Goal: Transaction & Acquisition: Purchase product/service

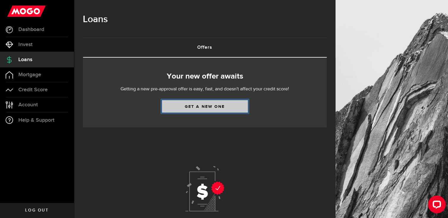
click at [189, 106] on link "Get a new one" at bounding box center [205, 106] width 86 height 12
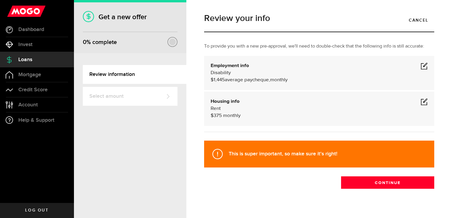
click at [421, 67] on span at bounding box center [424, 65] width 7 height 7
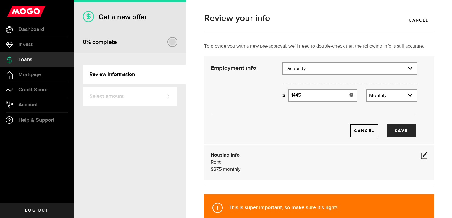
click at [294, 97] on input "1445" at bounding box center [322, 95] width 69 height 12
type input "1,545"
click at [254, 97] on div "Cancel Save" at bounding box center [314, 99] width 224 height 75
click at [409, 68] on link "expand select" at bounding box center [349, 68] width 133 height 11
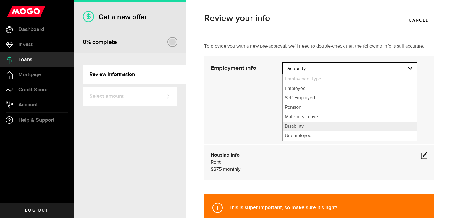
click at [254, 98] on div "Cancel Save" at bounding box center [314, 99] width 224 height 75
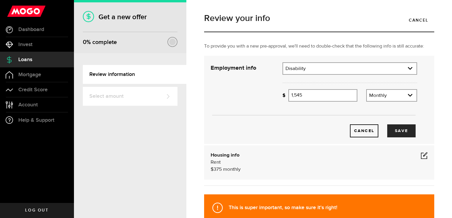
click at [421, 157] on span at bounding box center [424, 155] width 7 height 7
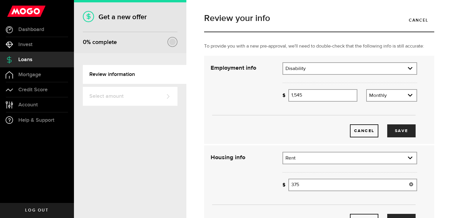
click at [296, 184] on input "375" at bounding box center [352, 185] width 129 height 12
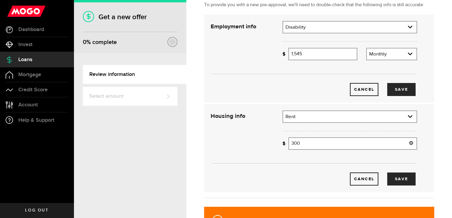
scroll to position [89, 0]
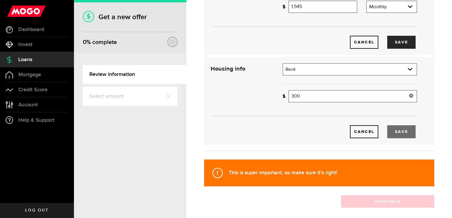
type input "300"
click at [395, 131] on button "Save" at bounding box center [401, 131] width 28 height 13
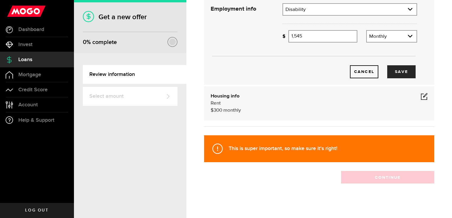
scroll to position [62, 0]
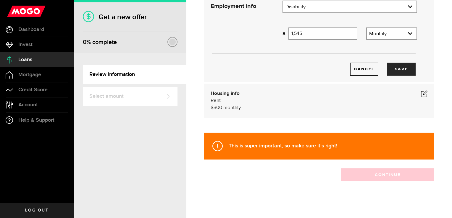
click at [220, 144] on icon at bounding box center [217, 146] width 10 height 10
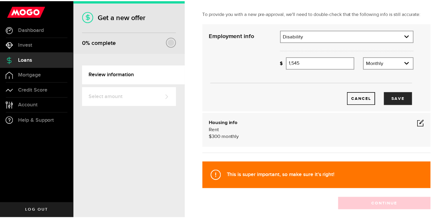
scroll to position [3, 0]
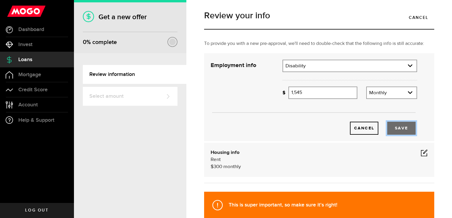
click at [389, 128] on button "Save" at bounding box center [401, 128] width 28 height 13
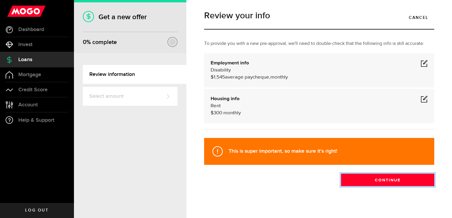
drag, startPoint x: 372, startPoint y: 182, endPoint x: 369, endPoint y: 182, distance: 3.6
click at [372, 182] on button "Continue" at bounding box center [387, 180] width 93 height 12
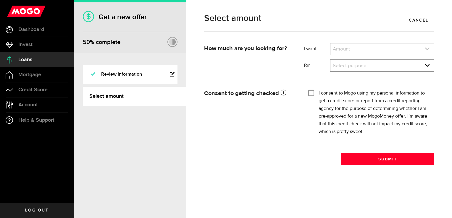
click at [387, 49] on link "expand select" at bounding box center [381, 48] width 103 height 11
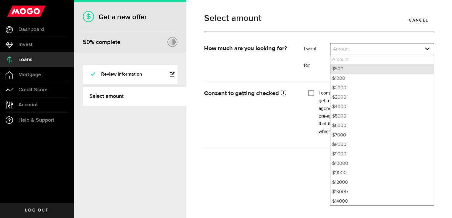
click at [347, 70] on li "$500" at bounding box center [381, 68] width 103 height 9
select select "500"
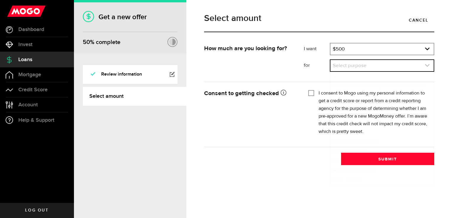
click at [346, 68] on link "expand select" at bounding box center [381, 65] width 103 height 11
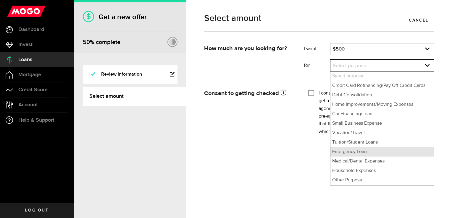
click at [340, 155] on li "Emergency Loan" at bounding box center [381, 151] width 103 height 9
select select "Emergency Loan"
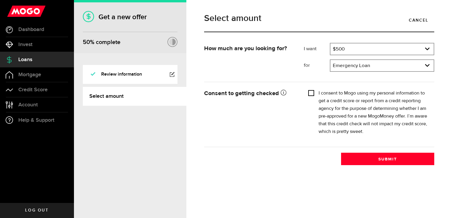
click at [312, 92] on input "I consent to Mogo using my personal information to get a credit score or report…" at bounding box center [311, 93] width 6 height 6
checkbox input "true"
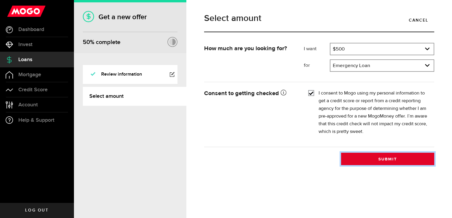
click at [388, 158] on button "Submit" at bounding box center [387, 159] width 93 height 12
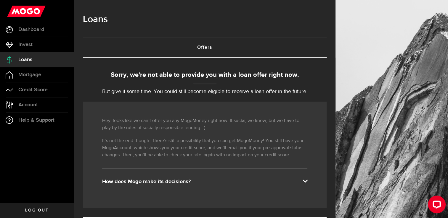
click at [172, 185] on div "How does Mogo make its decisions?" at bounding box center [204, 181] width 205 height 7
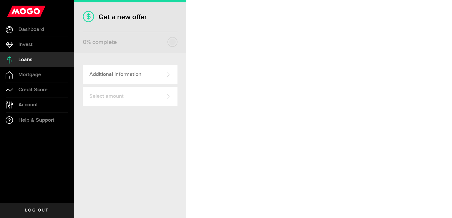
select select "Disability"
select select "monthly"
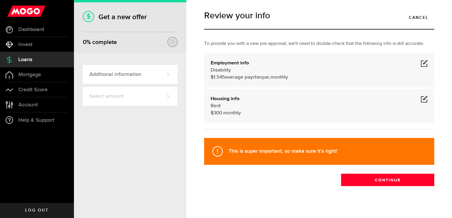
click at [421, 66] on span at bounding box center [424, 63] width 7 height 7
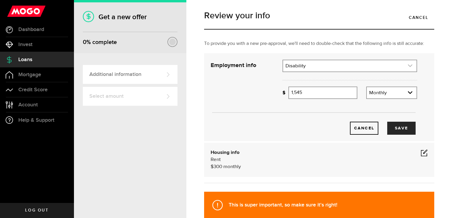
click at [408, 67] on icon "expand select" at bounding box center [410, 65] width 5 height 5
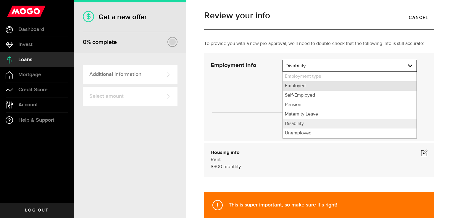
click at [313, 91] on li "Employed" at bounding box center [349, 85] width 133 height 9
select select "Employed"
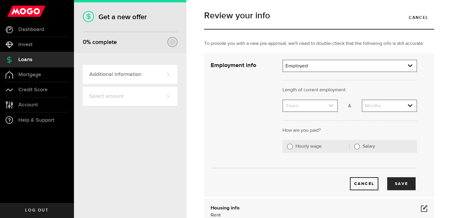
click at [328, 108] on icon "expand select" at bounding box center [330, 105] width 5 height 5
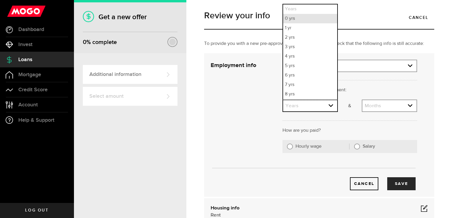
click at [298, 22] on li "0 yrs" at bounding box center [310, 18] width 54 height 9
select select "0"
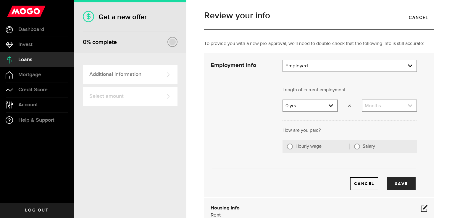
click at [395, 109] on link "expand select" at bounding box center [389, 105] width 54 height 11
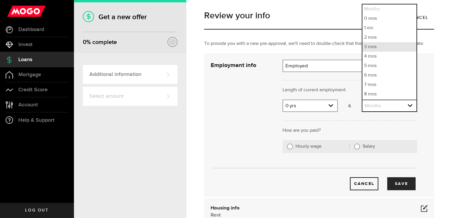
click at [367, 49] on li "3 mos" at bounding box center [389, 46] width 54 height 9
select select "3"
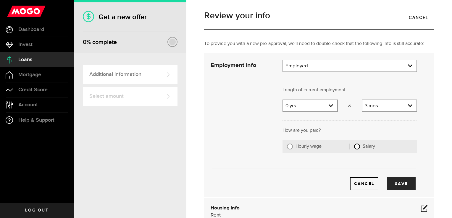
click at [354, 148] on input "Salary" at bounding box center [357, 147] width 6 height 6
radio input "true"
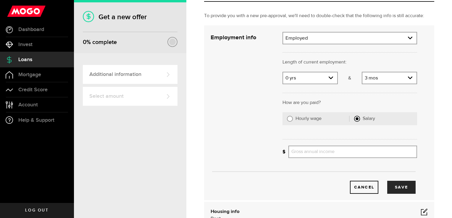
scroll to position [30, 0]
click at [307, 151] on input "Gross annual income" at bounding box center [352, 153] width 129 height 12
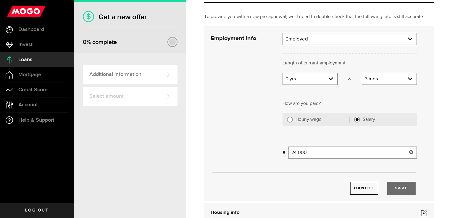
type input "24,000"
click at [399, 185] on button "Save" at bounding box center [401, 188] width 28 height 13
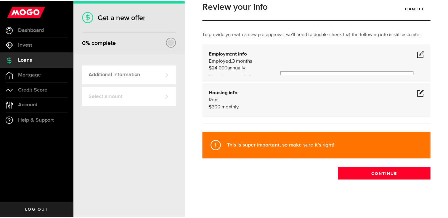
scroll to position [8, 0]
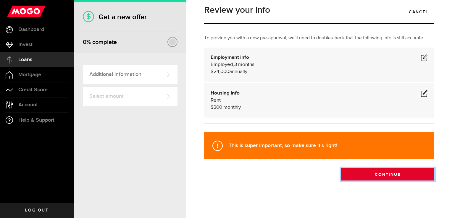
click at [369, 175] on button "Continue" at bounding box center [387, 174] width 93 height 12
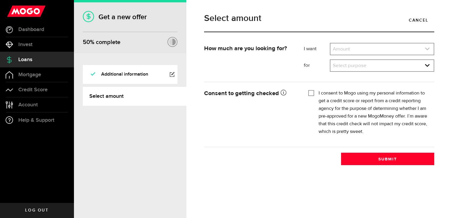
click at [400, 46] on link "expand select" at bounding box center [381, 48] width 103 height 11
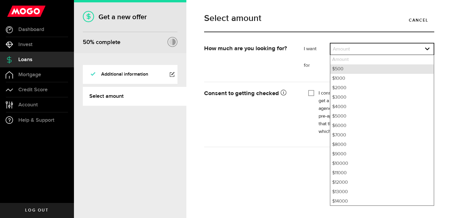
click at [353, 69] on li "$500" at bounding box center [381, 68] width 103 height 9
select select "500"
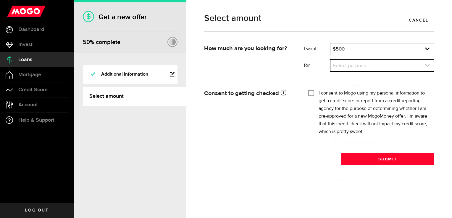
click at [353, 64] on link "expand select" at bounding box center [381, 65] width 103 height 11
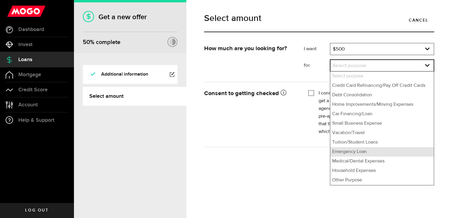
click at [353, 151] on li "Emergency Loan" at bounding box center [381, 151] width 103 height 9
select select "Emergency Loan"
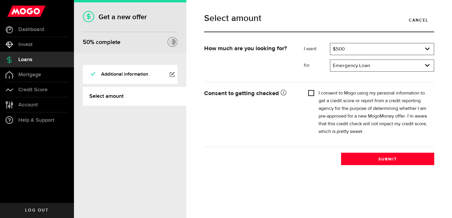
click at [312, 93] on input "I consent to Mogo using my personal information to get a credit score or report…" at bounding box center [311, 93] width 6 height 6
checkbox input "true"
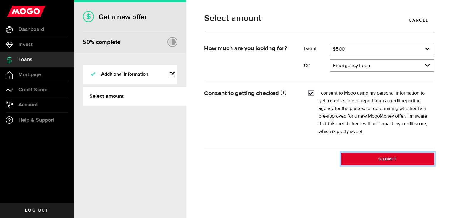
click at [379, 163] on button "Submit" at bounding box center [387, 159] width 93 height 12
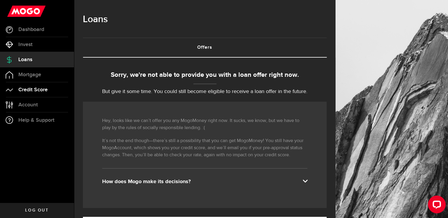
click at [39, 88] on span "Credit Score" at bounding box center [32, 89] width 29 height 5
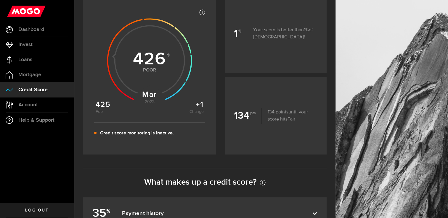
scroll to position [65, 0]
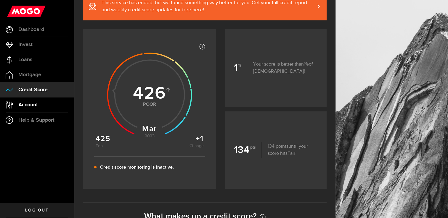
click at [26, 104] on span "Account" at bounding box center [28, 104] width 20 height 5
